Goal: Transaction & Acquisition: Obtain resource

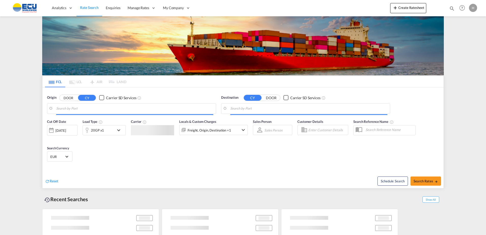
type input "[GEOGRAPHIC_DATA], [GEOGRAPHIC_DATA]"
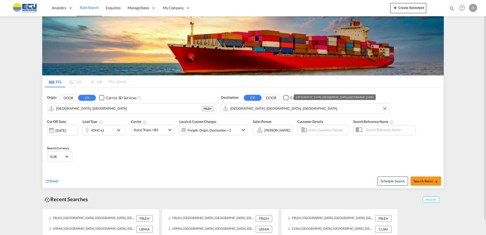
click at [281, 108] on input "Miami, FL, USMIA" at bounding box center [308, 109] width 157 height 8
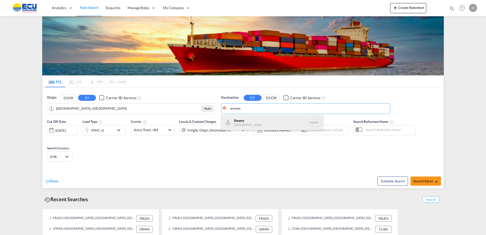
click at [255, 124] on div "Ennore India INENR" at bounding box center [272, 122] width 102 height 15
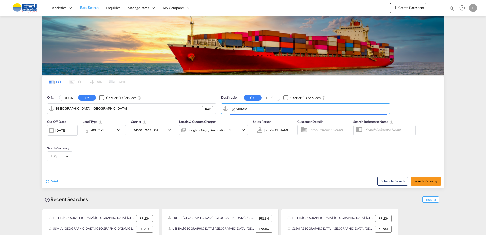
type input "Ennore, INENR"
click at [101, 128] on div "40HC x1" at bounding box center [97, 129] width 13 height 7
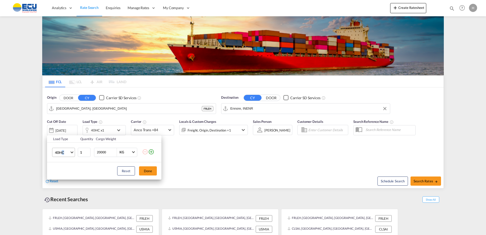
click at [63, 154] on span "40HC" at bounding box center [62, 152] width 15 height 5
drag, startPoint x: 63, startPoint y: 154, endPoint x: 60, endPoint y: 130, distance: 24.0
click at [60, 130] on div "20GP" at bounding box center [59, 127] width 9 height 5
click at [150, 173] on button "Done" at bounding box center [148, 170] width 18 height 9
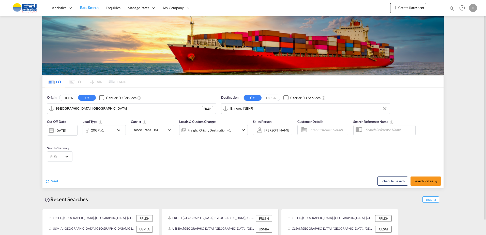
click at [154, 134] on md-select-value "Anco Trans +84" at bounding box center [152, 130] width 43 height 10
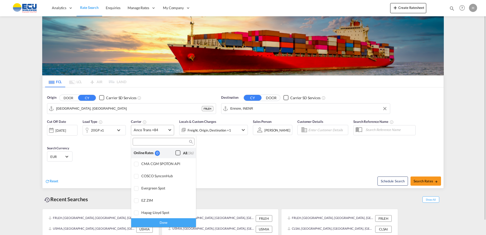
scroll to position [432, 0]
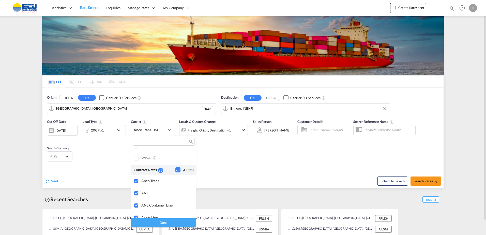
click at [154, 132] on md-backdrop at bounding box center [243, 117] width 486 height 235
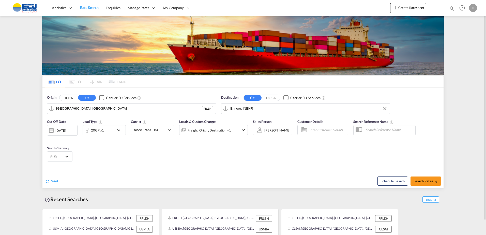
click at [160, 129] on span "Anco Trans +84" at bounding box center [150, 129] width 33 height 5
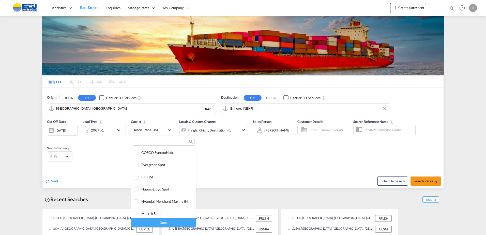
scroll to position [0, 0]
click at [175, 152] on div "Checkbox No Ink" at bounding box center [177, 152] width 5 height 5
click at [176, 220] on div "Done" at bounding box center [163, 222] width 65 height 9
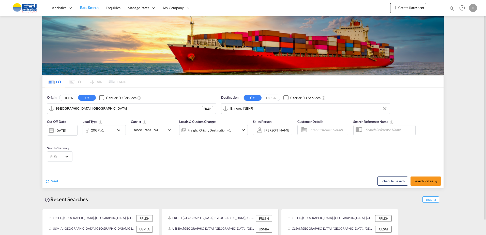
click at [222, 125] on div "Freight, Origin, Destination +1" at bounding box center [206, 130] width 54 height 10
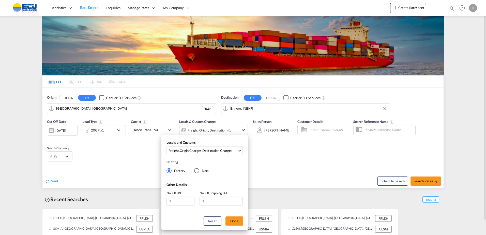
click at [220, 131] on div "Locals and Customs Freight , Origin Charges , Destination Charges Clear All Sel…" at bounding box center [243, 117] width 486 height 235
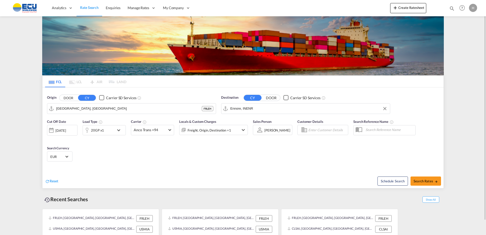
click at [221, 127] on div "Freight, Origin, Destination +1" at bounding box center [208, 129] width 43 height 7
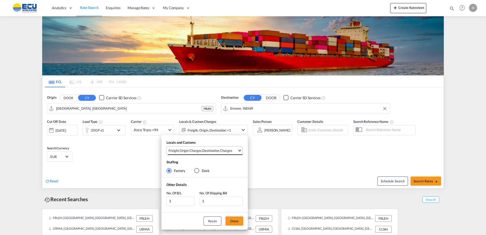
click at [221, 154] on md-select-value "Freight , Origin Charges , Destination Charges" at bounding box center [205, 150] width 74 height 8
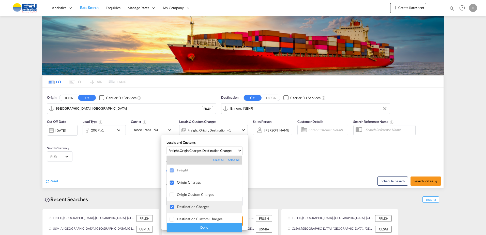
click at [195, 206] on div "Destination Charges" at bounding box center [209, 206] width 65 height 4
click at [213, 229] on div "Done" at bounding box center [204, 227] width 75 height 9
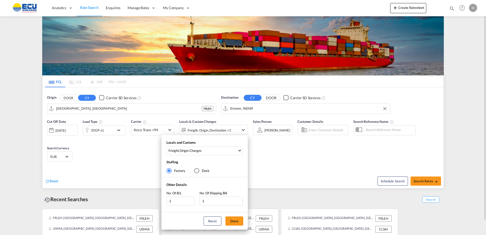
click at [239, 220] on button "Done" at bounding box center [234, 220] width 18 height 9
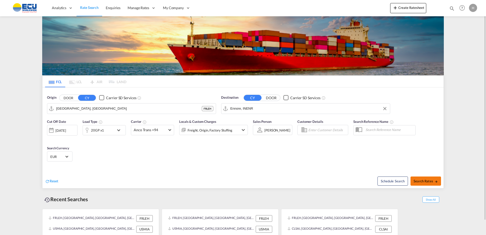
click at [423, 183] on button "Search Rates" at bounding box center [425, 180] width 30 height 9
type input "FRLEH to INENR / 20 Aug 2025"
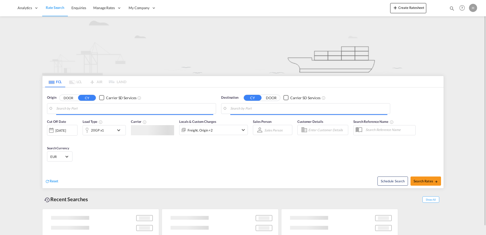
type input "[GEOGRAPHIC_DATA], [GEOGRAPHIC_DATA]"
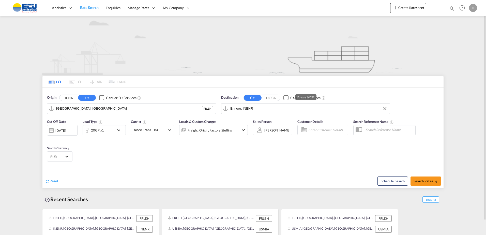
click at [258, 109] on input "Ennore, INENR" at bounding box center [308, 109] width 157 height 8
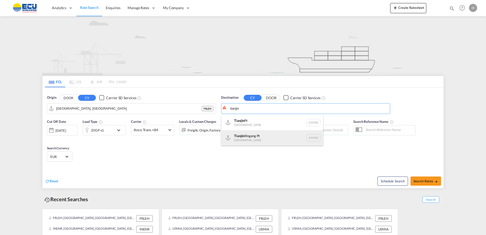
click at [247, 136] on div "Tianjin Xingang Pt China CNTXG" at bounding box center [272, 137] width 102 height 15
type input "Tianjin Xingang Pt, CNTXG"
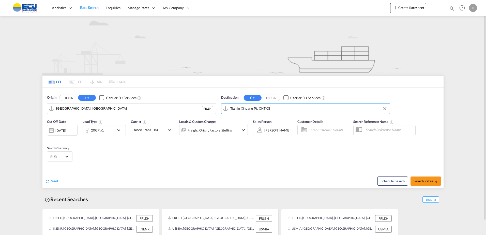
click at [278, 146] on div "Cut Off Date 20 Aug 2025 20/08/2025 Load Type 20GP x1 Carrier Anco Trans +84 On…" at bounding box center [242, 141] width 401 height 50
click at [152, 127] on md-select-value "Anco Trans +84" at bounding box center [152, 130] width 43 height 10
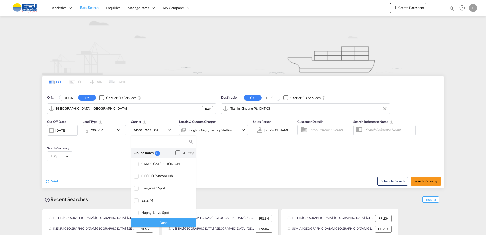
click at [175, 154] on div "Checkbox No Ink" at bounding box center [177, 152] width 5 height 5
click at [179, 221] on div "Done" at bounding box center [163, 222] width 65 height 9
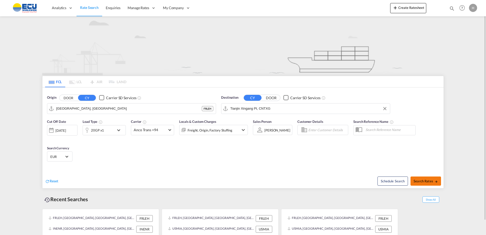
click at [421, 179] on span "Search Rates" at bounding box center [425, 181] width 24 height 4
type input "FRLEH to CNTXG / 20 Aug 2025"
